Goal: Check status: Check status

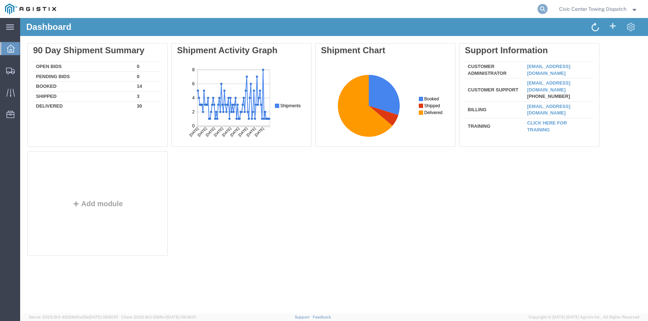
click at [544, 8] on icon at bounding box center [542, 9] width 10 height 10
click at [437, 10] on input "search" at bounding box center [428, 8] width 219 height 17
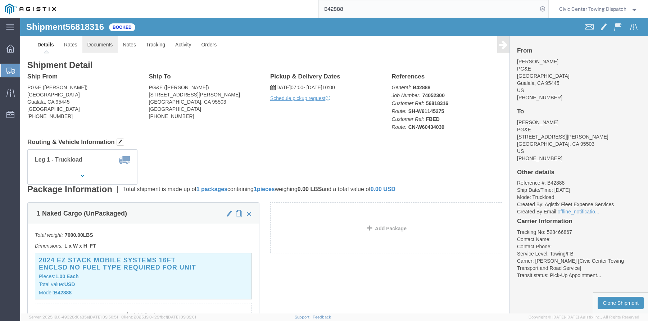
click link "Documents"
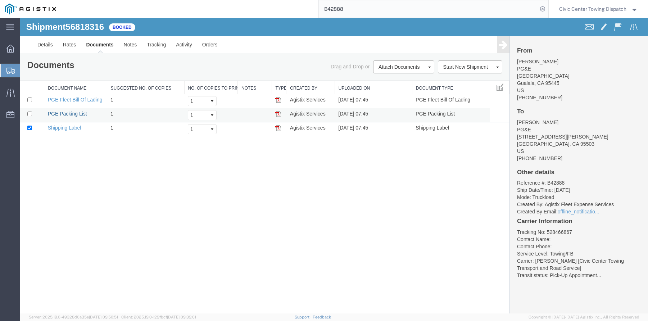
drag, startPoint x: 67, startPoint y: 113, endPoint x: 119, endPoint y: 118, distance: 52.8
click at [67, 113] on link "PGE Packing List" at bounding box center [67, 114] width 39 height 6
drag, startPoint x: 76, startPoint y: 99, endPoint x: 373, endPoint y: 110, distance: 297.3
click at [76, 99] on link "PGE Fleet Bill Of Lading" at bounding box center [75, 100] width 55 height 6
drag, startPoint x: 397, startPoint y: 13, endPoint x: 383, endPoint y: 13, distance: 13.7
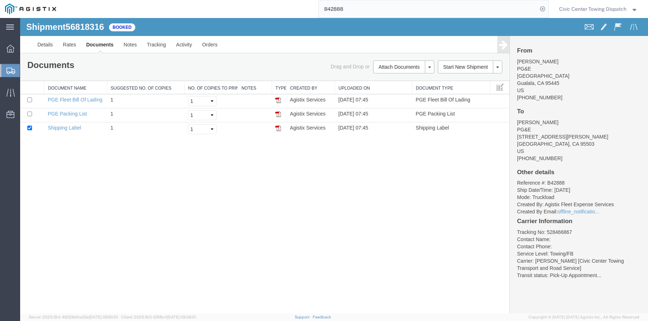
click at [397, 13] on input "B42888" at bounding box center [428, 8] width 219 height 17
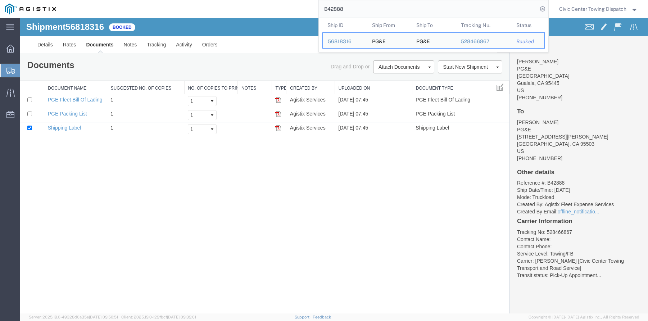
drag, startPoint x: 335, startPoint y: 12, endPoint x: 188, endPoint y: 4, distance: 147.0
click at [189, 4] on div "B42888 Ship ID Ship From Ship To Tracking Nu. Status Ship ID 56818316 Ship From…" at bounding box center [304, 9] width 487 height 18
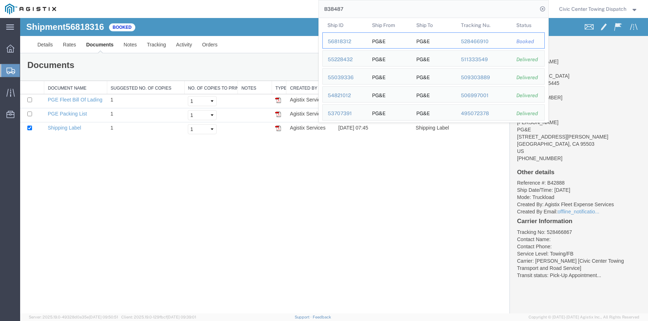
click at [337, 42] on div "56818312" at bounding box center [345, 42] width 34 height 8
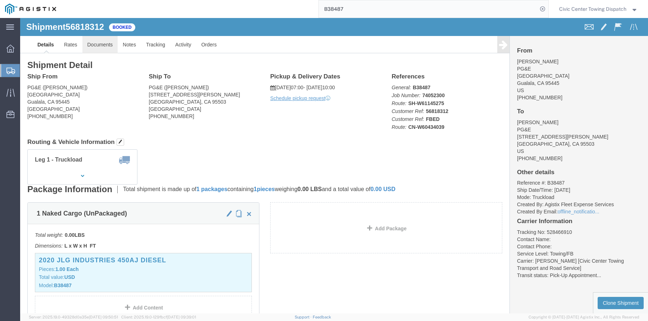
click link "Documents"
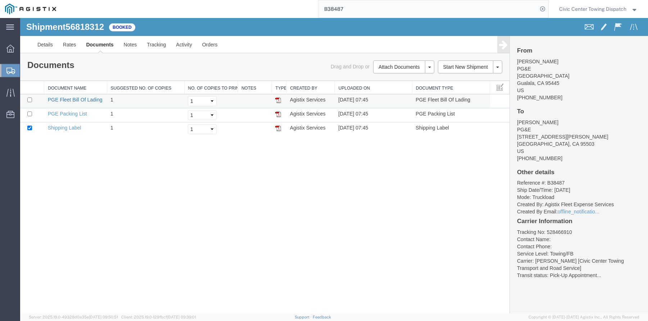
click at [87, 97] on link "PGE Fleet Bill Of Lading" at bounding box center [75, 100] width 55 height 6
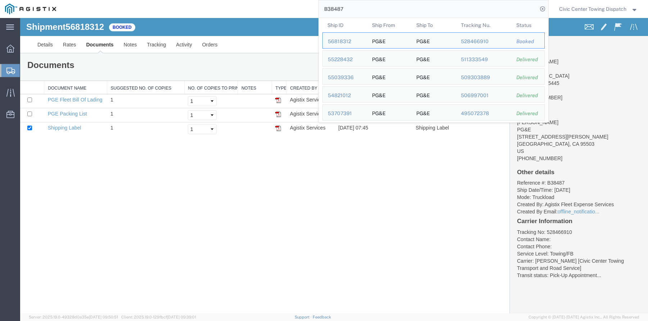
drag, startPoint x: 365, startPoint y: 12, endPoint x: 217, endPoint y: 8, distance: 148.3
click at [217, 8] on div "B38487 Ship ID Ship From Ship To Tracking Nu. Status Ship ID 56818312 Ship From…" at bounding box center [304, 9] width 487 height 18
click at [337, 36] on td "Ship ID 56818317" at bounding box center [344, 40] width 45 height 16
click at [344, 46] on td "Ship ID 56818317" at bounding box center [344, 40] width 45 height 16
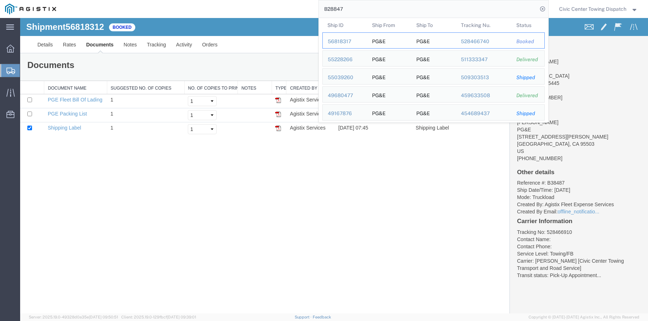
click at [344, 41] on div "56818317" at bounding box center [345, 42] width 34 height 8
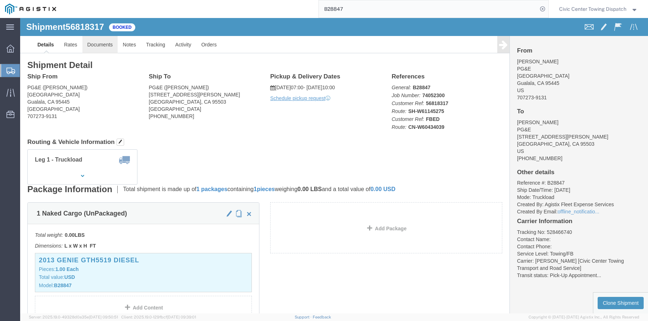
click link "Documents"
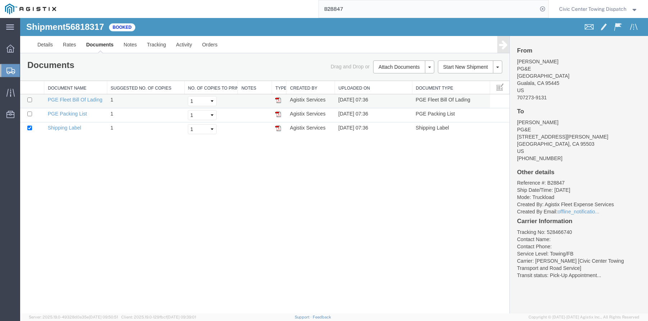
click at [69, 96] on td "PGE Fleet Bill Of Lading" at bounding box center [75, 101] width 63 height 14
click at [69, 97] on link "PGE Fleet Bill Of Lading" at bounding box center [75, 100] width 55 height 6
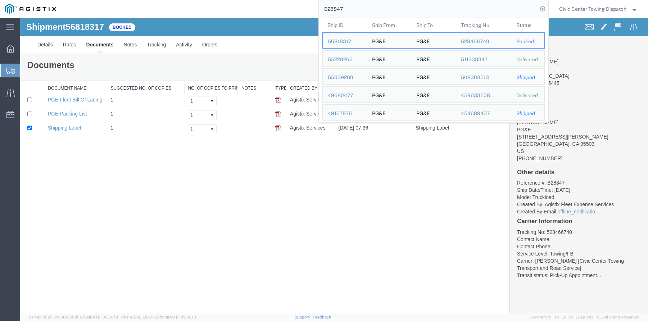
drag, startPoint x: 306, startPoint y: 8, endPoint x: 276, endPoint y: 6, distance: 30.3
click at [276, 6] on div "B28847 Ship ID Ship From Ship To Tracking Nu. Status Ship ID 56818317 Ship From…" at bounding box center [304, 9] width 487 height 18
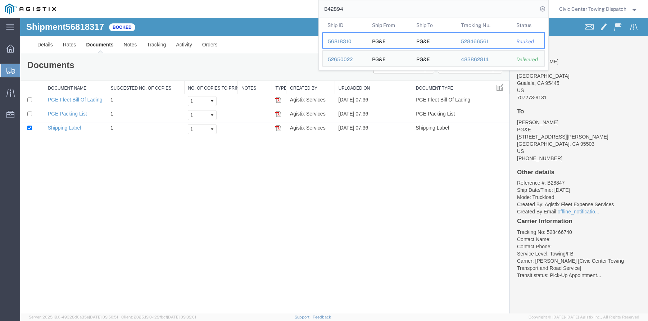
click at [344, 42] on div "56818310" at bounding box center [345, 42] width 34 height 8
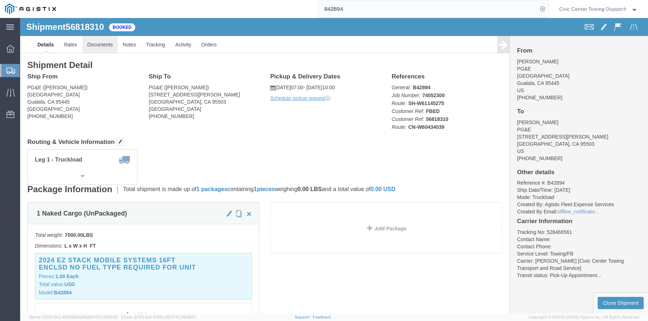
click link "Documents"
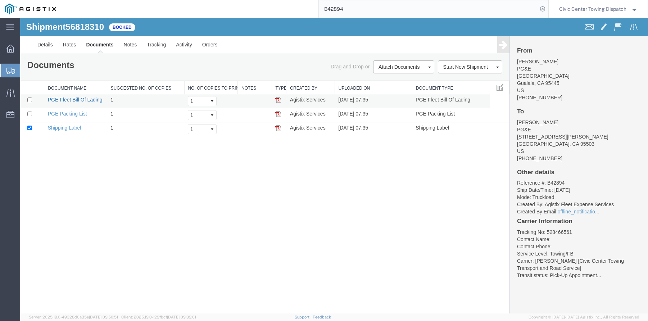
click at [76, 99] on link "PGE Fleet Bill Of Lading" at bounding box center [75, 100] width 55 height 6
click at [403, 21] on div at bounding box center [490, 27] width 313 height 15
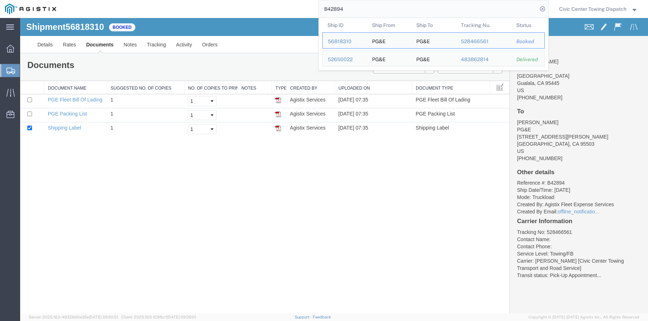
drag, startPoint x: 354, startPoint y: 10, endPoint x: 92, endPoint y: -5, distance: 262.3
click at [92, 0] on html "main_menu Created with Sketch. Collapse Menu Dashboard Shipments Create Shipmen…" at bounding box center [324, 160] width 648 height 321
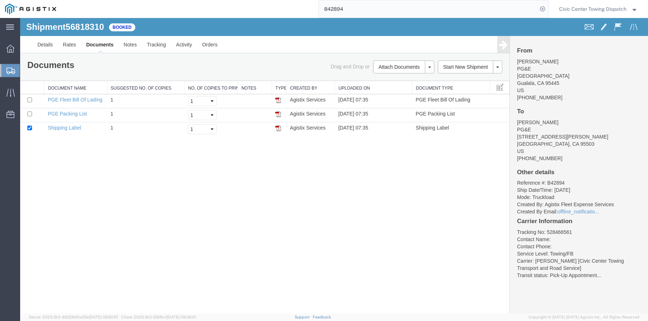
type input "B"
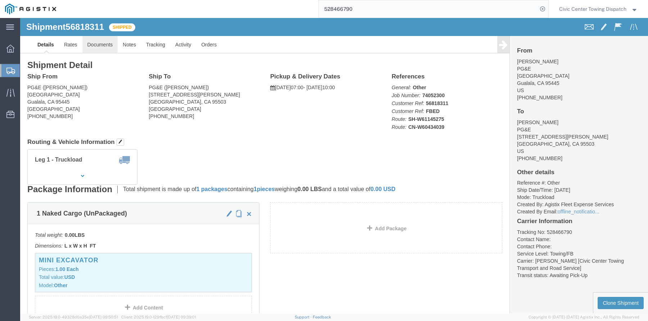
click link "Documents"
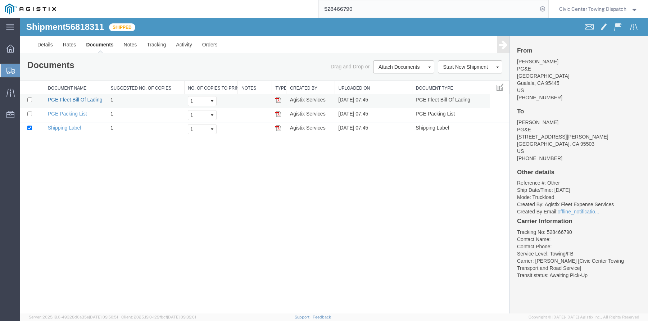
click at [76, 97] on link "PGE Fleet Bill Of Lading" at bounding box center [75, 100] width 55 height 6
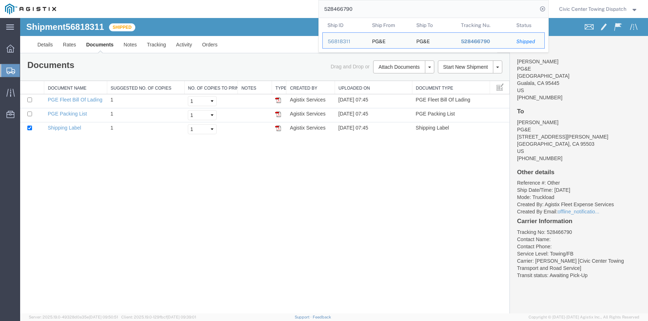
drag, startPoint x: 385, startPoint y: 4, endPoint x: 220, endPoint y: 5, distance: 164.4
click at [220, 5] on div "528466790 Ship ID Ship From Ship To Tracking Nu. Status Ship ID 56818311 Ship F…" at bounding box center [304, 9] width 487 height 18
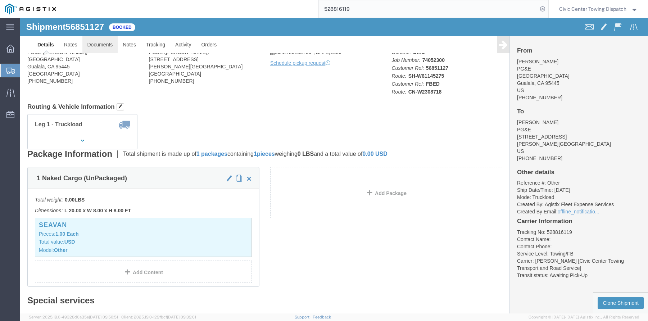
click link "Documents"
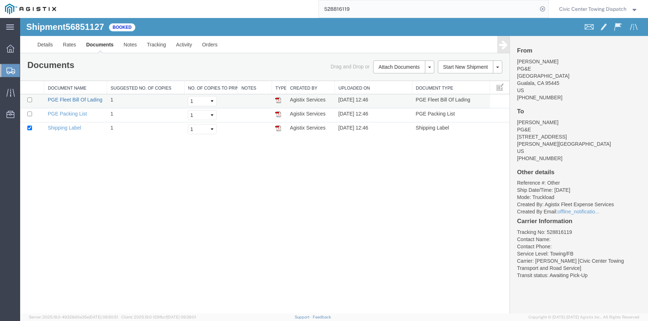
click at [89, 99] on link "PGE Fleet Bill Of Lading" at bounding box center [75, 100] width 55 height 6
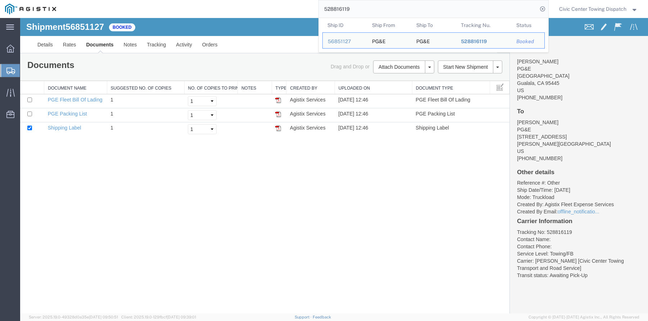
drag, startPoint x: 359, startPoint y: 8, endPoint x: 153, endPoint y: 0, distance: 207.0
click at [153, 0] on div "528816119 Ship ID Ship From Ship To Tracking Nu. Status Ship ID 56851127 Ship F…" at bounding box center [304, 9] width 487 height 18
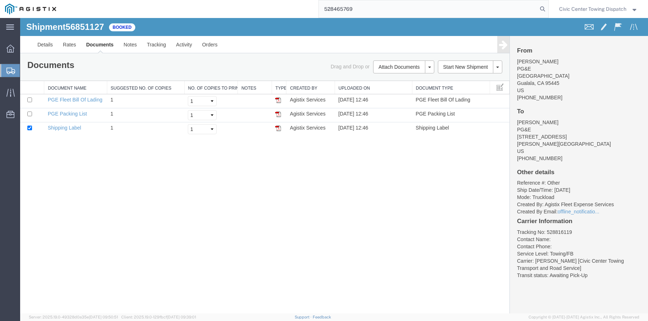
type input "528465769"
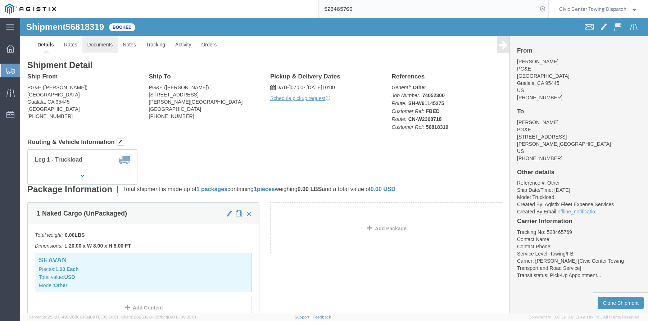
click link "Documents"
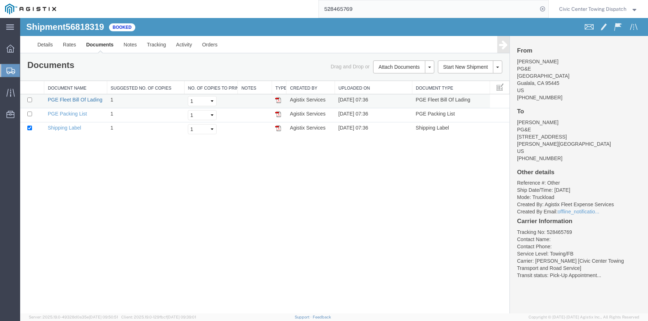
click at [84, 98] on link "PGE Fleet Bill Of Lading" at bounding box center [75, 100] width 55 height 6
